Goal: Task Accomplishment & Management: Use online tool/utility

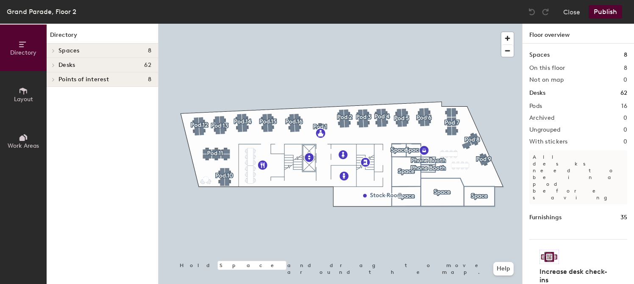
click at [58, 53] on span "Spaces" at bounding box center [68, 50] width 21 height 7
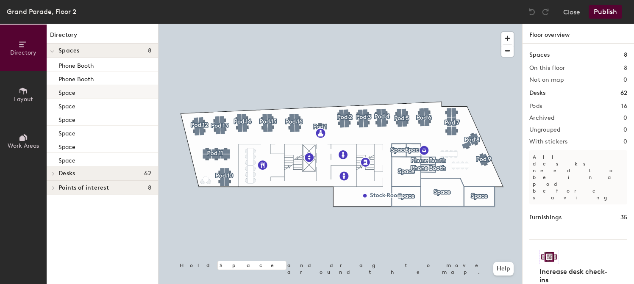
click at [62, 95] on p "Space" at bounding box center [66, 92] width 17 height 10
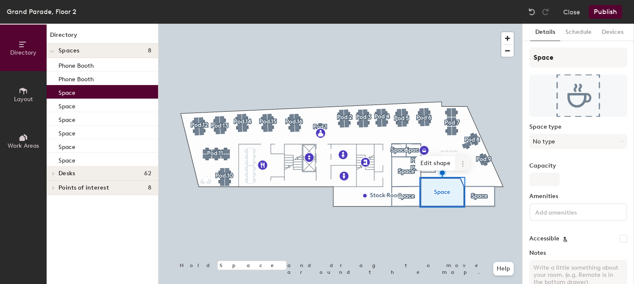
click at [462, 165] on icon at bounding box center [462, 164] width 7 height 7
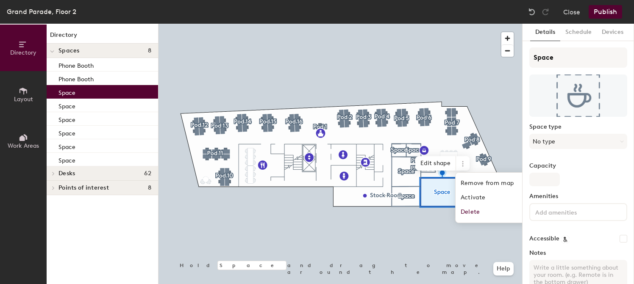
click at [390, 17] on div "Grand Parade, Floor 2 Close Publish" at bounding box center [317, 12] width 634 height 24
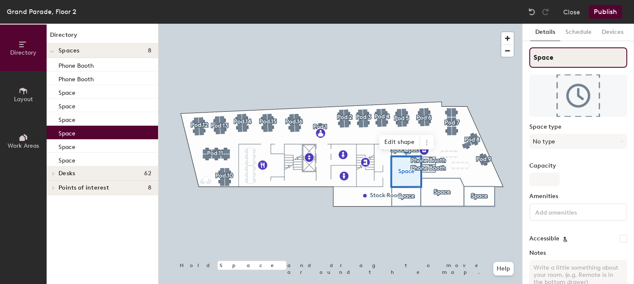
click at [589, 61] on input "Space" at bounding box center [578, 57] width 98 height 20
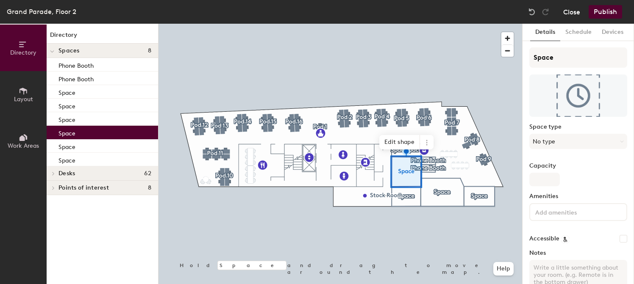
click at [567, 14] on button "Close" at bounding box center [571, 12] width 17 height 14
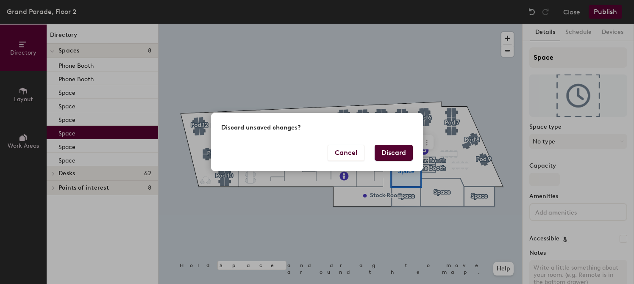
click at [393, 151] on button "Discard" at bounding box center [394, 153] width 38 height 16
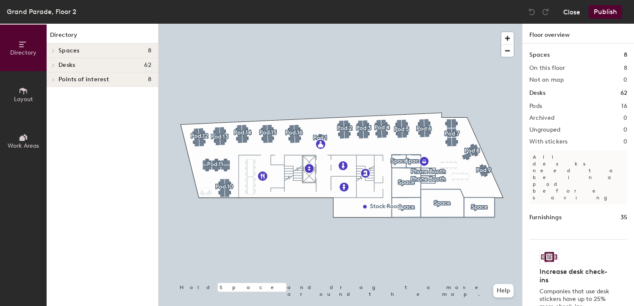
click at [577, 8] on button "Close" at bounding box center [571, 12] width 17 height 14
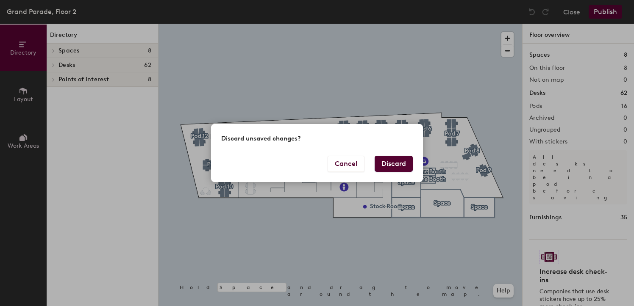
click at [396, 172] on button "Discard" at bounding box center [394, 164] width 38 height 16
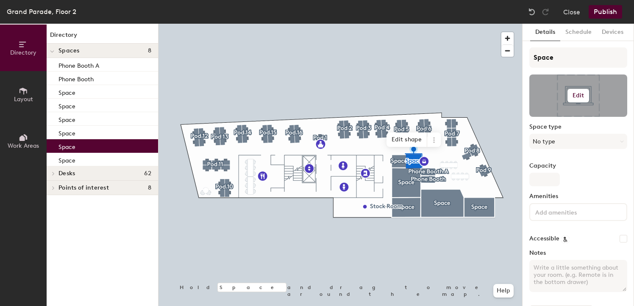
click at [583, 96] on button "Edit" at bounding box center [578, 96] width 22 height 14
click at [568, 119] on input "file" at bounding box center [584, 120] width 97 height 13
click at [553, 71] on div "Space Edit Change photo Remove Space type No type Capacity Amenities Accessible…" at bounding box center [578, 187] width 98 height 280
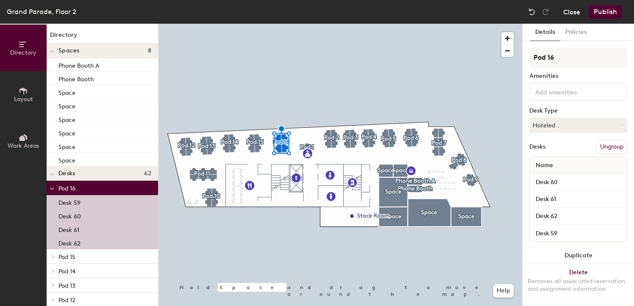
click at [566, 13] on button "Close" at bounding box center [571, 12] width 17 height 14
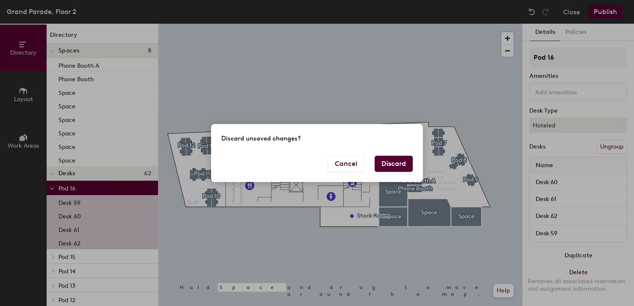
click at [390, 167] on button "Discard" at bounding box center [394, 164] width 38 height 16
